Goal: Task Accomplishment & Management: Complete application form

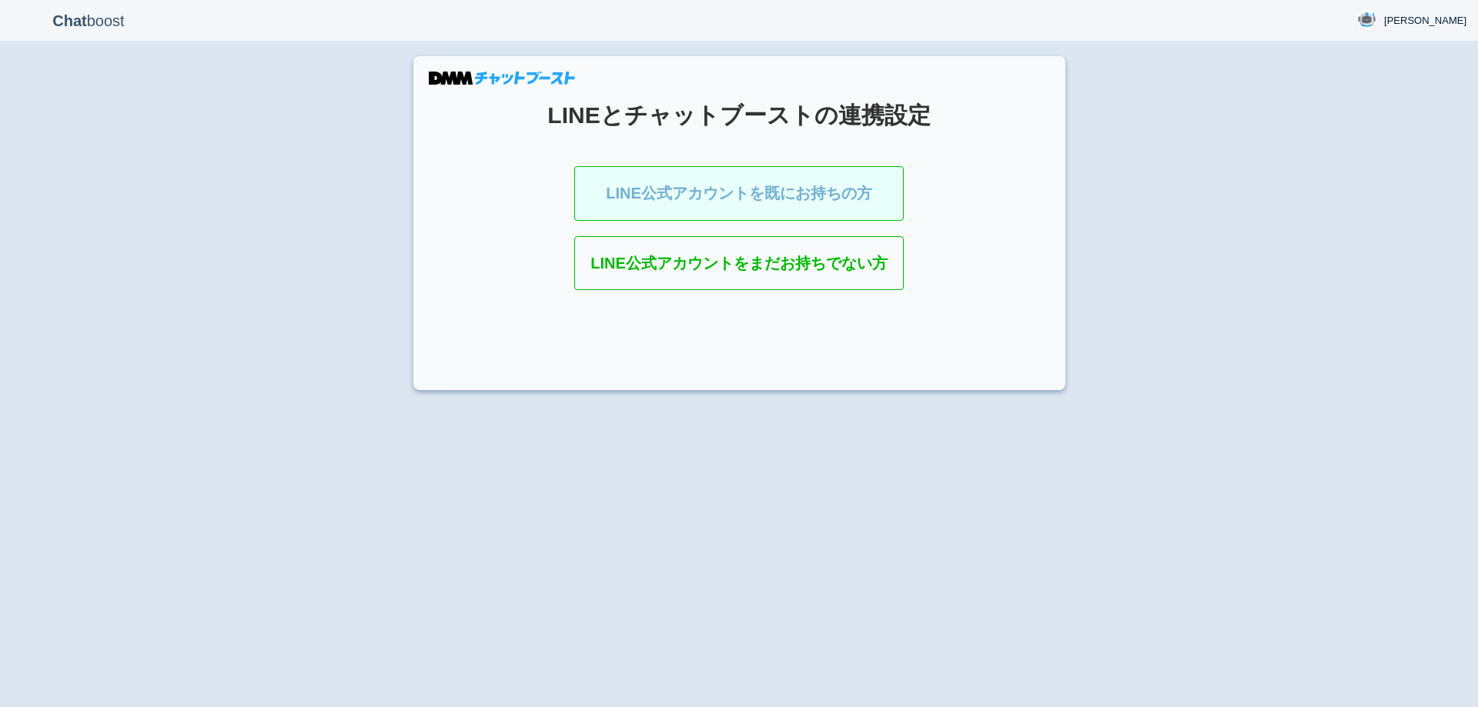
click at [693, 199] on link "LINE公式アカウントを既にお持ちの方" at bounding box center [738, 193] width 329 height 55
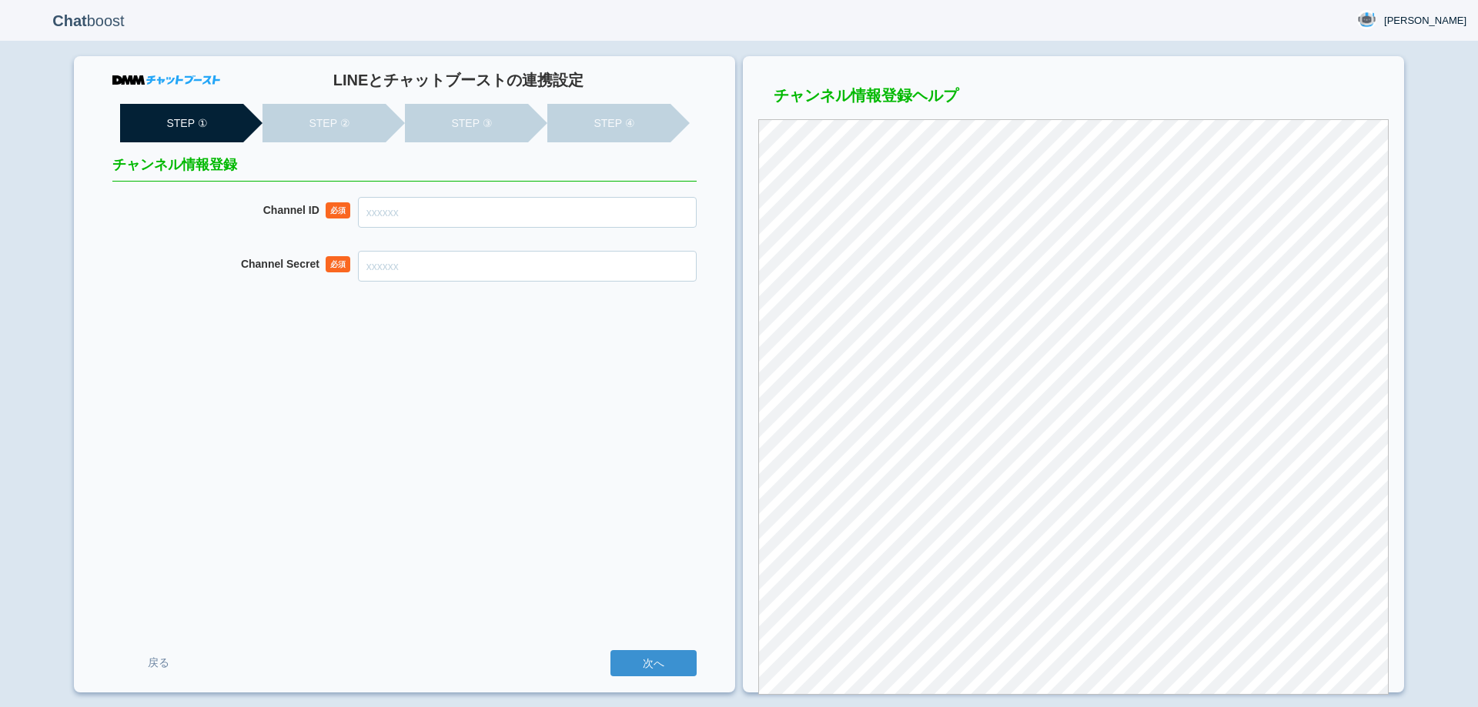
drag, startPoint x: 0, startPoint y: 0, endPoint x: 470, endPoint y: 196, distance: 509.4
click at [463, 213] on input "Channel ID" at bounding box center [527, 212] width 339 height 31
paste input "2007910333"
type input "2007910333"
click at [436, 267] on input "Channel Secret" at bounding box center [527, 266] width 339 height 31
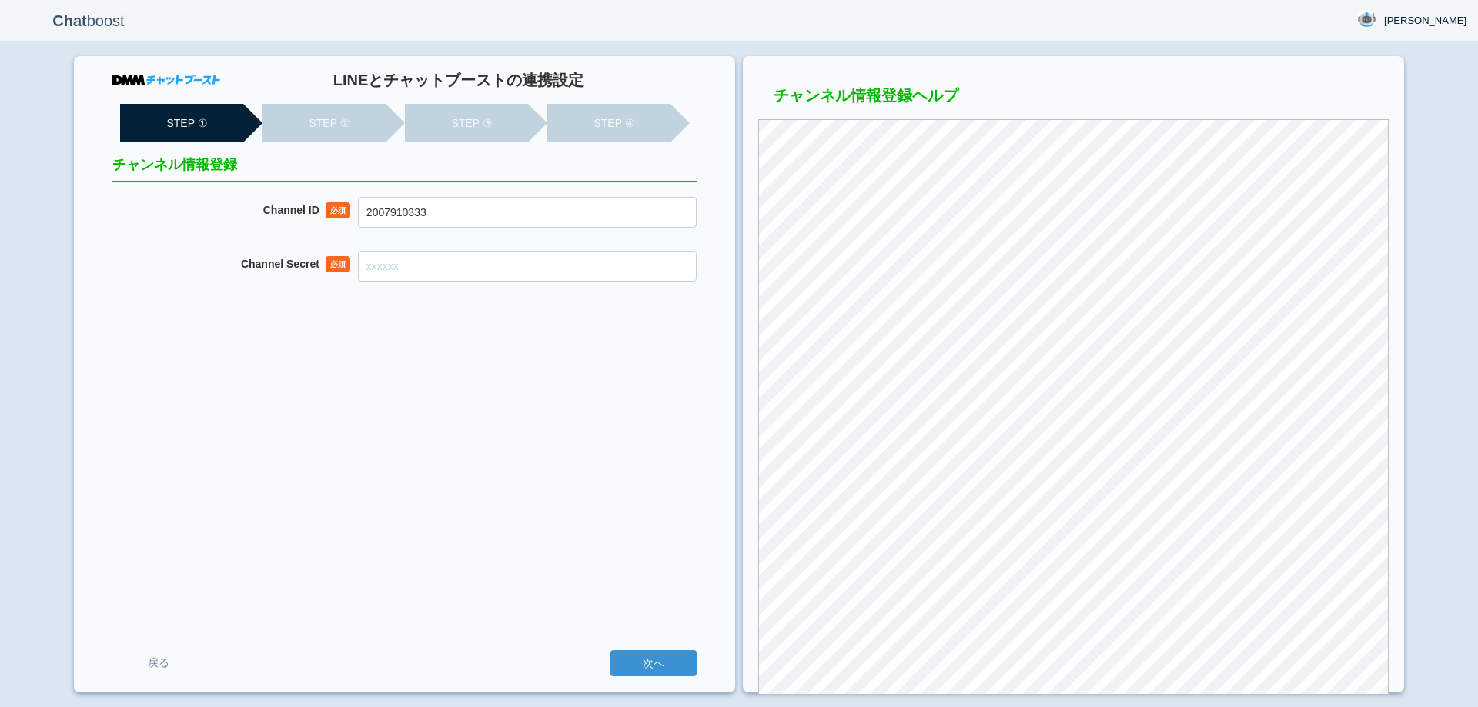
paste input "1d50a8c009d4d6ad27401ea4b8b62205"
type input "1d50a8c009d4d6ad27401ea4b8b62205"
click at [491, 417] on div "LINEとチャットブーストの連携設定 STEP ① STEP ② STEP ③ STEP ④ チャンネル情報登録 Channel ID 必須 20079103…" at bounding box center [404, 374] width 661 height 637
drag, startPoint x: 671, startPoint y: 660, endPoint x: 631, endPoint y: 516, distance: 149.4
click at [670, 660] on input "次へ" at bounding box center [653, 663] width 86 height 26
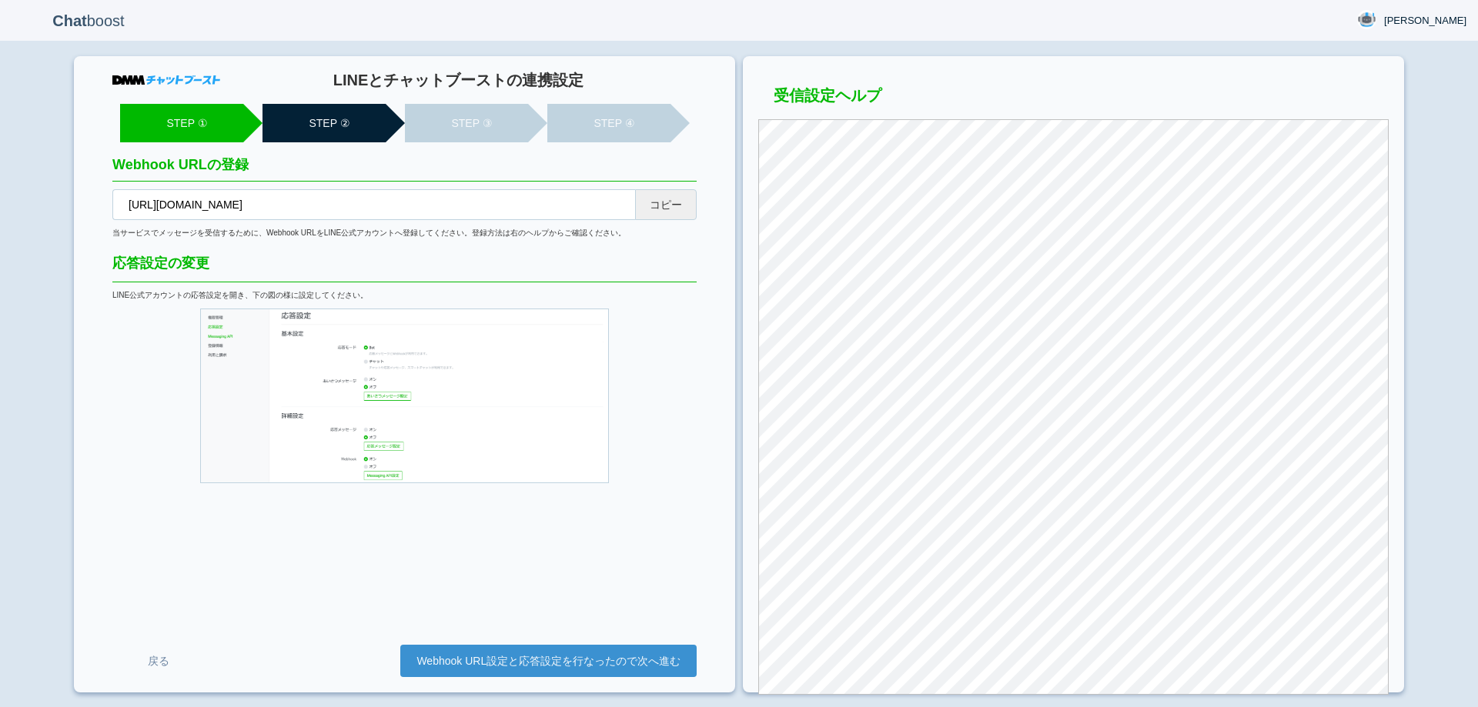
click at [671, 209] on button "コピー" at bounding box center [666, 204] width 62 height 31
click at [539, 652] on link "Webhook URL設定と応答設定を行なったので次へ進む" at bounding box center [548, 661] width 296 height 32
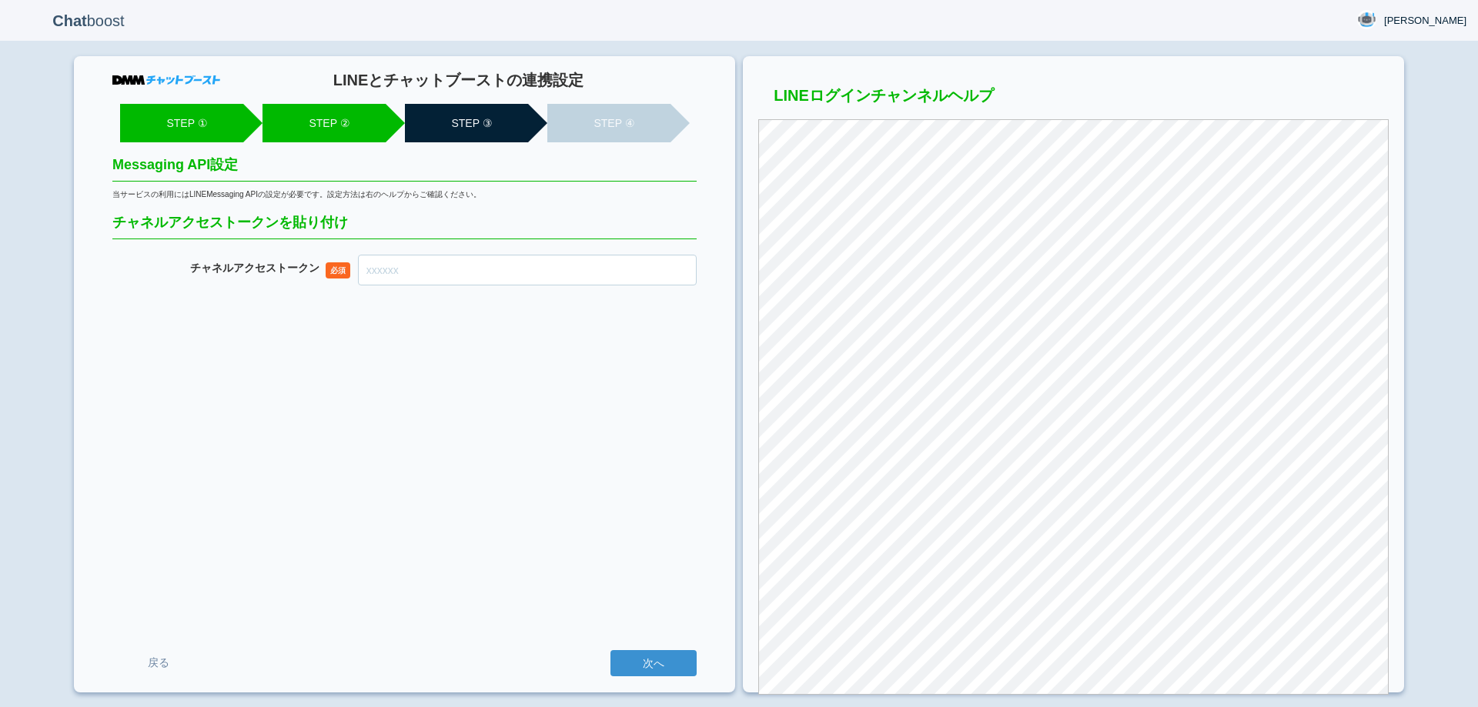
click at [449, 270] on input "チャネル アクセストークン" at bounding box center [527, 270] width 339 height 31
paste input "tMX5Fn/d7iZh2AIG9Gtm3fr1dpUHjzSh5dUFHDwSbDclP11IoLsfB40f0yKr4zA6MHPKYMHHCujc+E3…"
type input "tMX5Fn/d7iZh2AIG9Gtm3fr1dpUHjzSh5dUFHDwSbDclP11IoLsfB40f0yKr4zA6MHPKYMHHCujc+E3…"
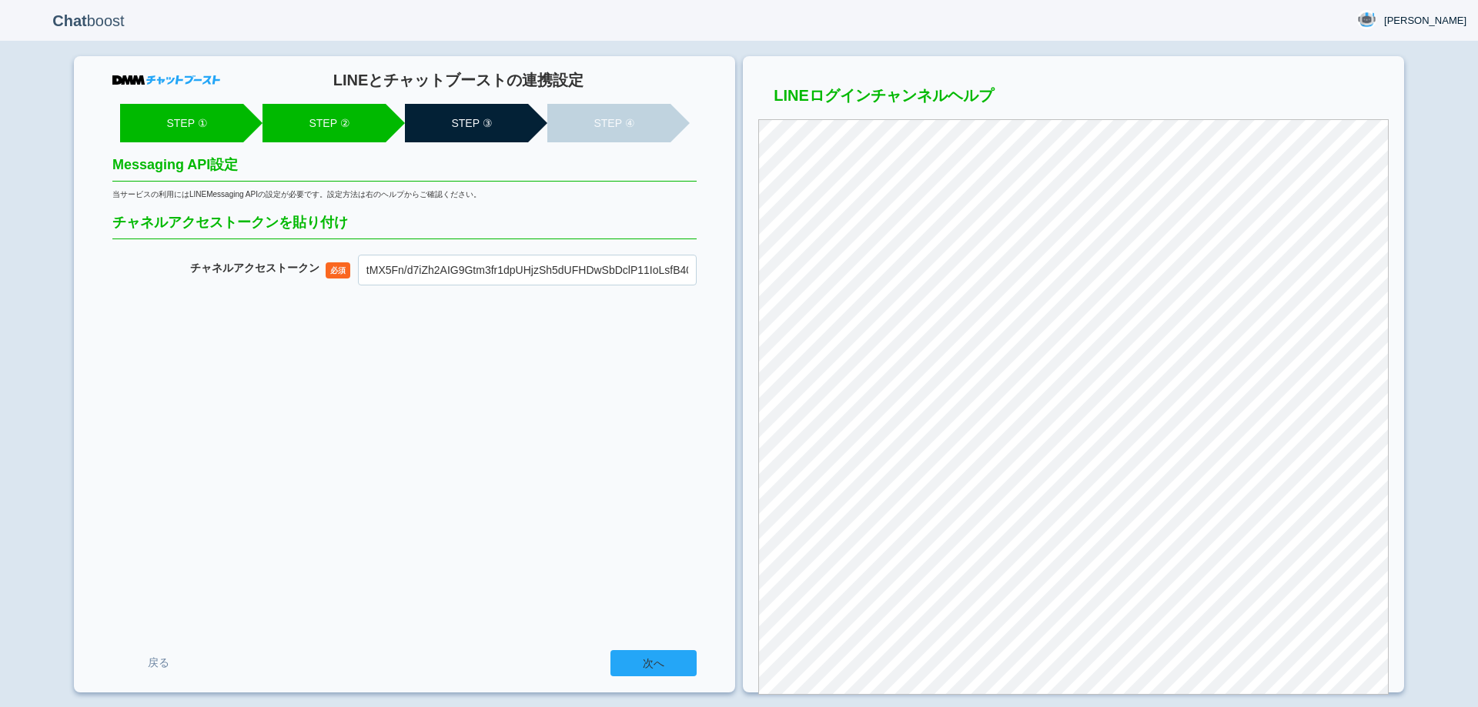
click at [674, 672] on input "次へ" at bounding box center [653, 663] width 86 height 26
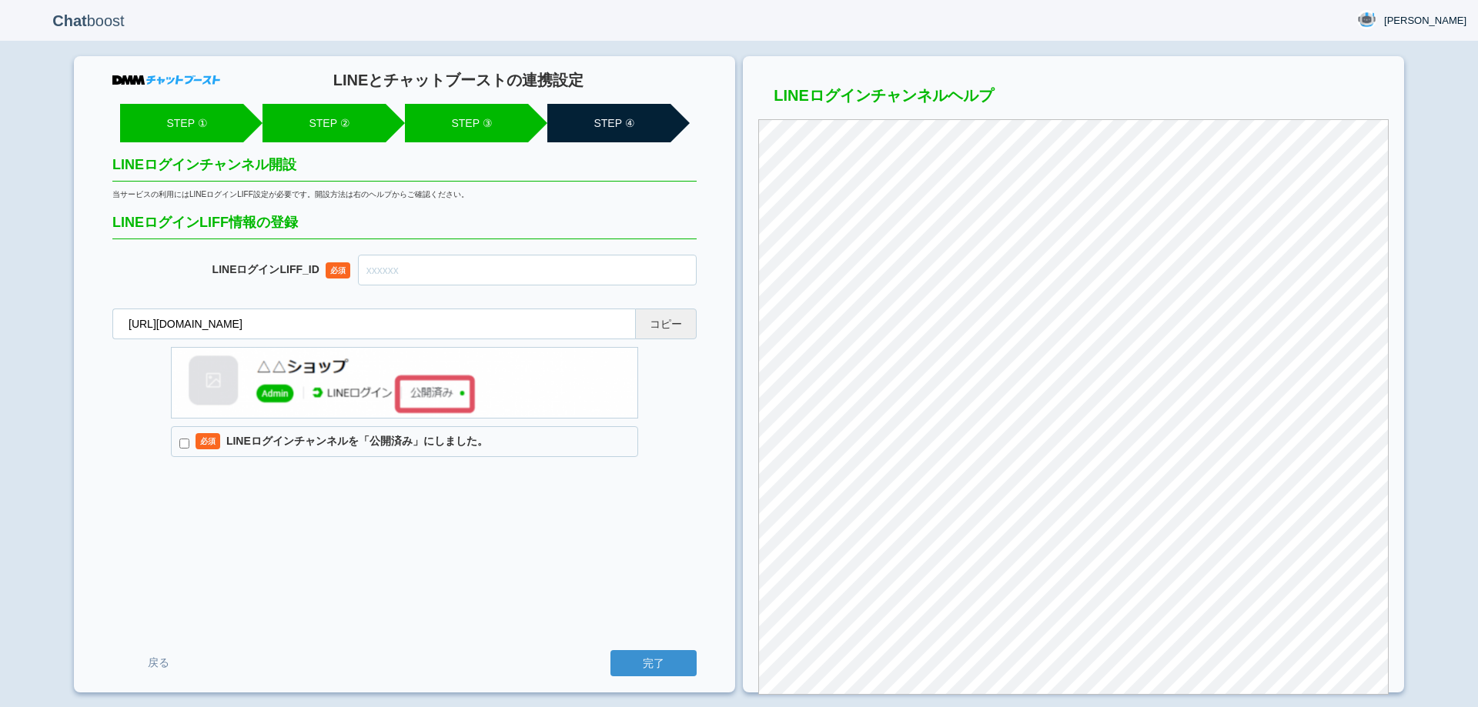
click at [668, 323] on button "コピー" at bounding box center [666, 324] width 62 height 31
click at [464, 279] on input "text" at bounding box center [527, 270] width 339 height 31
paste input "2007910337-XxdK6zL1"
type input "2007910337-XxdK6zL1"
drag, startPoint x: 185, startPoint y: 444, endPoint x: 192, endPoint y: 431, distance: 14.8
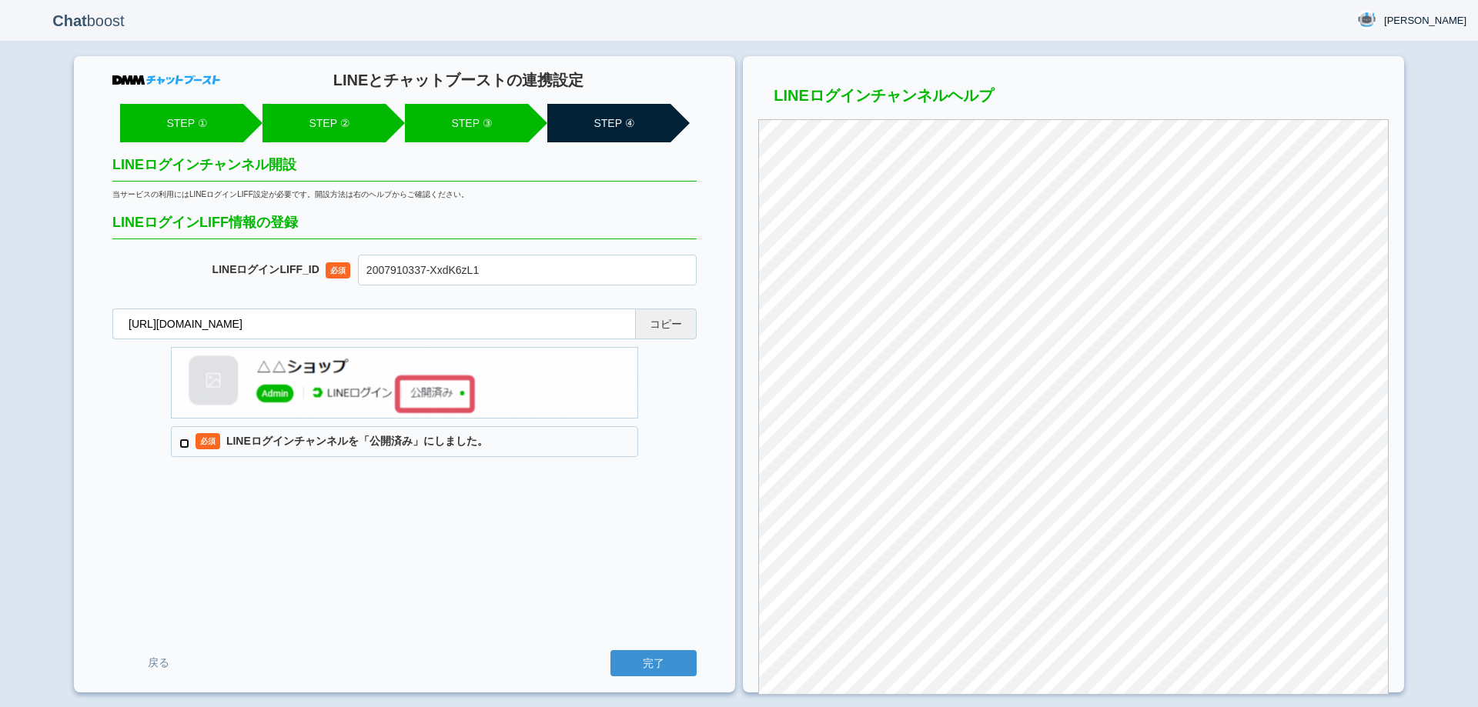
click at [186, 443] on input "必須 LINEログインチャンネルを「公開済み」にしました。" at bounding box center [184, 444] width 10 height 10
checkbox input "true"
click at [540, 594] on div "LINEとチャットブーストの連携設定 STEP ① STEP ② STEP ③ STEP ④ LINEログインチャンネル開設 当サービスの利用にはLINEログ…" at bounding box center [404, 374] width 661 height 637
click at [645, 666] on input "完了" at bounding box center [653, 663] width 86 height 26
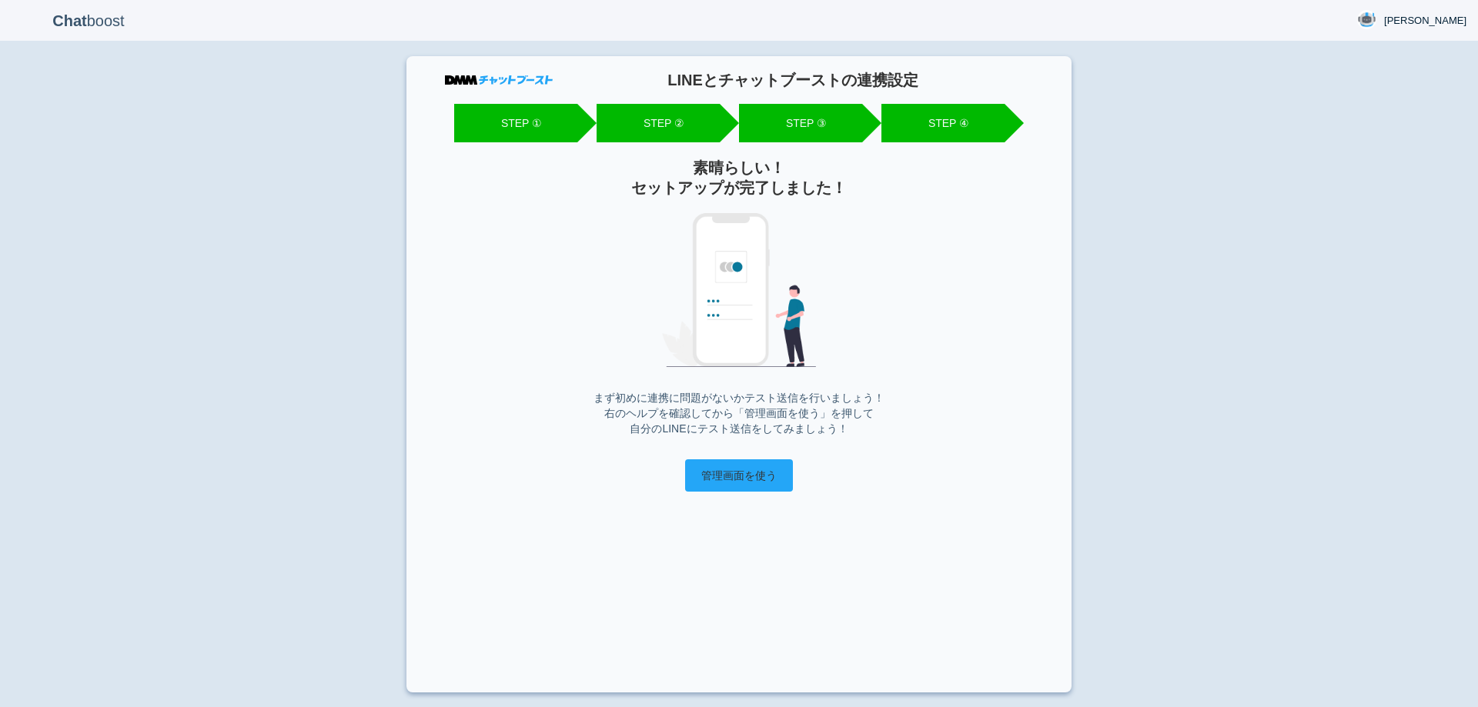
click at [751, 481] on input "管理画面を使う" at bounding box center [739, 476] width 108 height 32
